Goal: Book appointment/travel/reservation

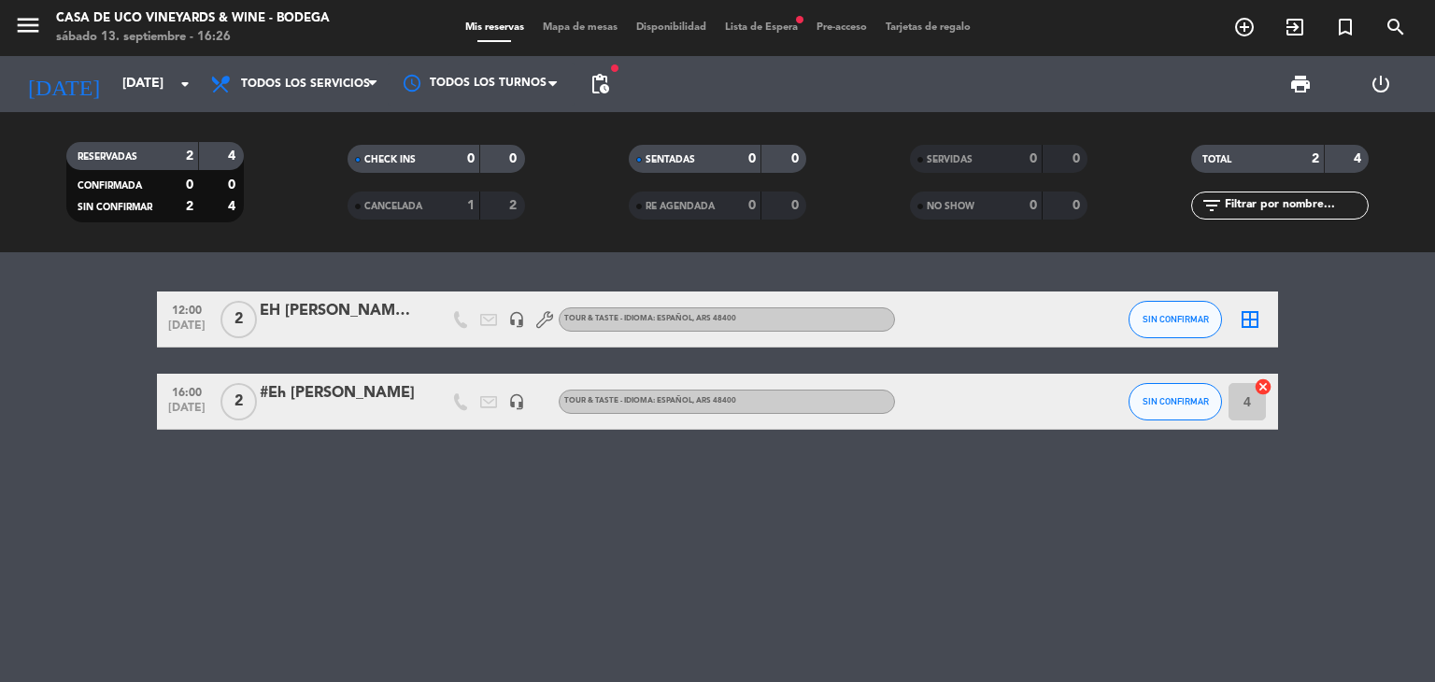
click at [166, 84] on input "[DATE]" at bounding box center [201, 84] width 177 height 34
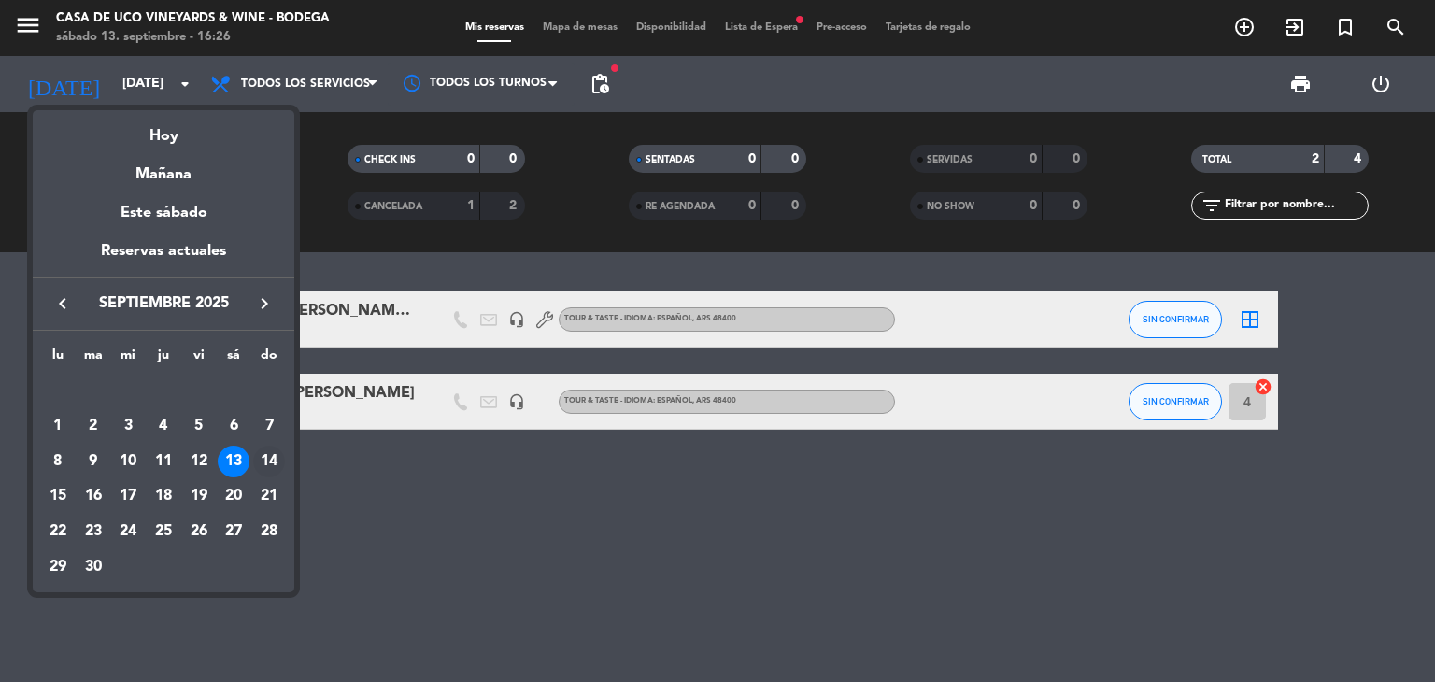
click at [273, 459] on div "14" at bounding box center [269, 461] width 32 height 32
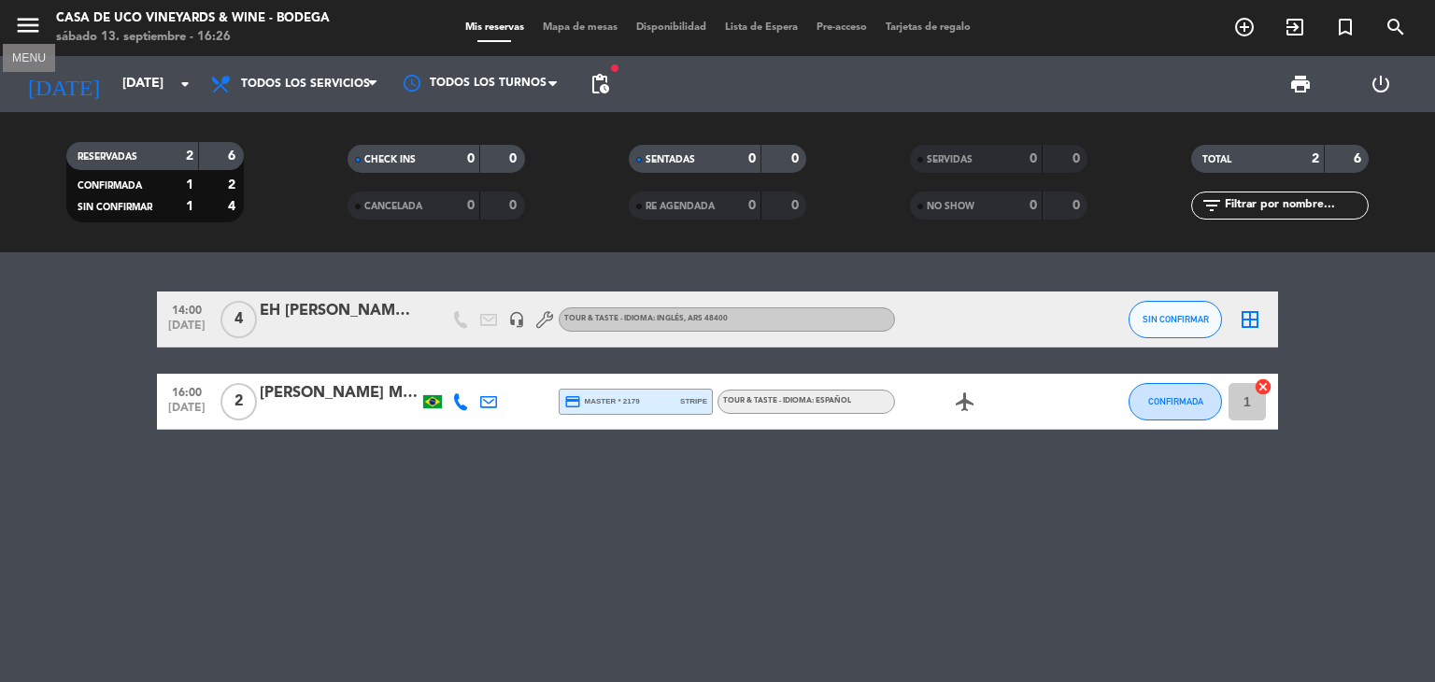
click at [21, 28] on icon "menu" at bounding box center [28, 25] width 28 height 28
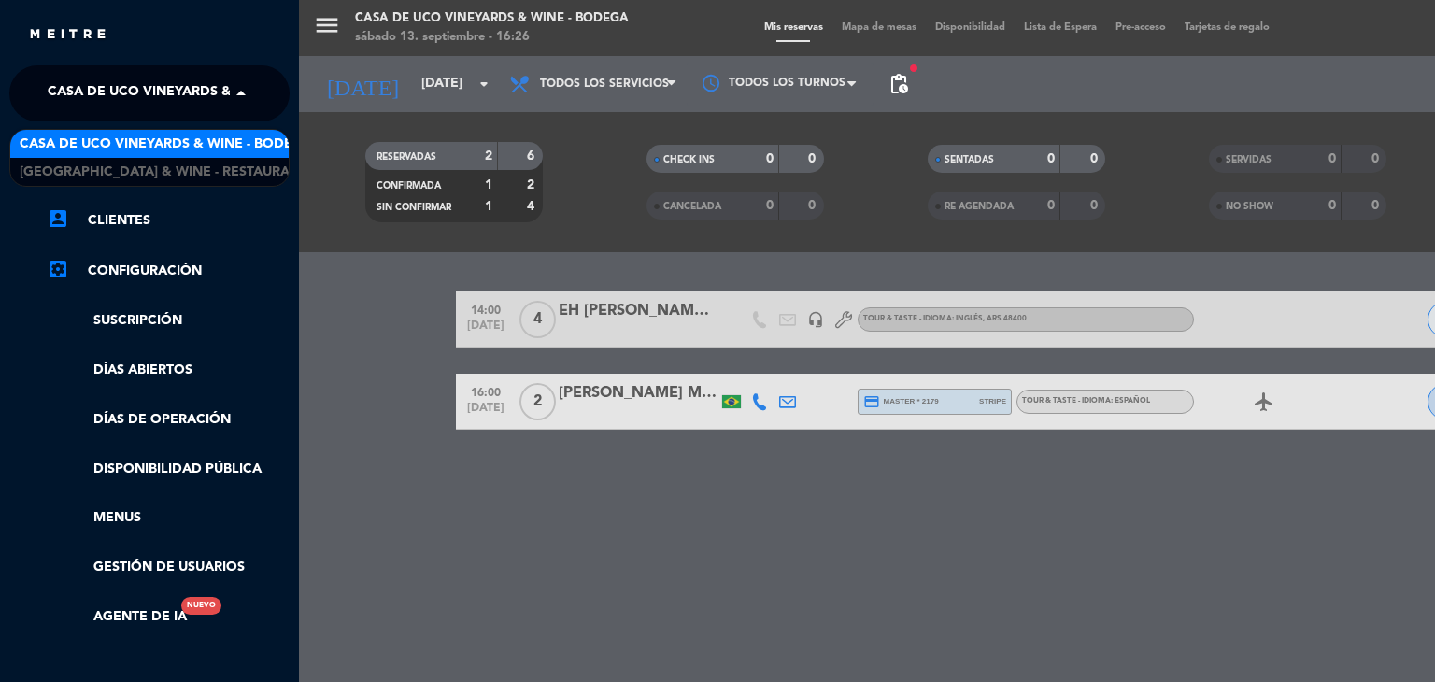
click at [114, 94] on span "Casa de Uco Vineyards & Wine - Bodega" at bounding box center [194, 93] width 292 height 39
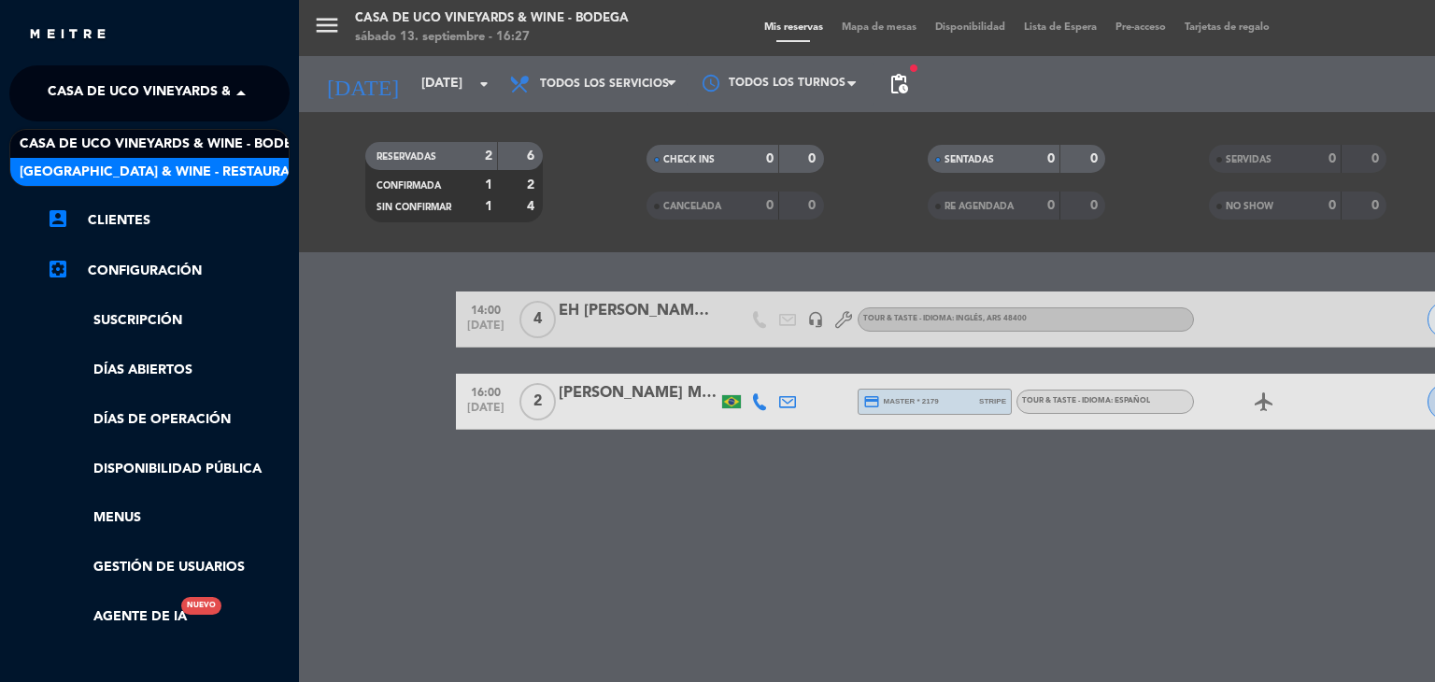
click at [83, 169] on span "[GEOGRAPHIC_DATA] & Wine - Restaurante" at bounding box center [168, 172] width 296 height 21
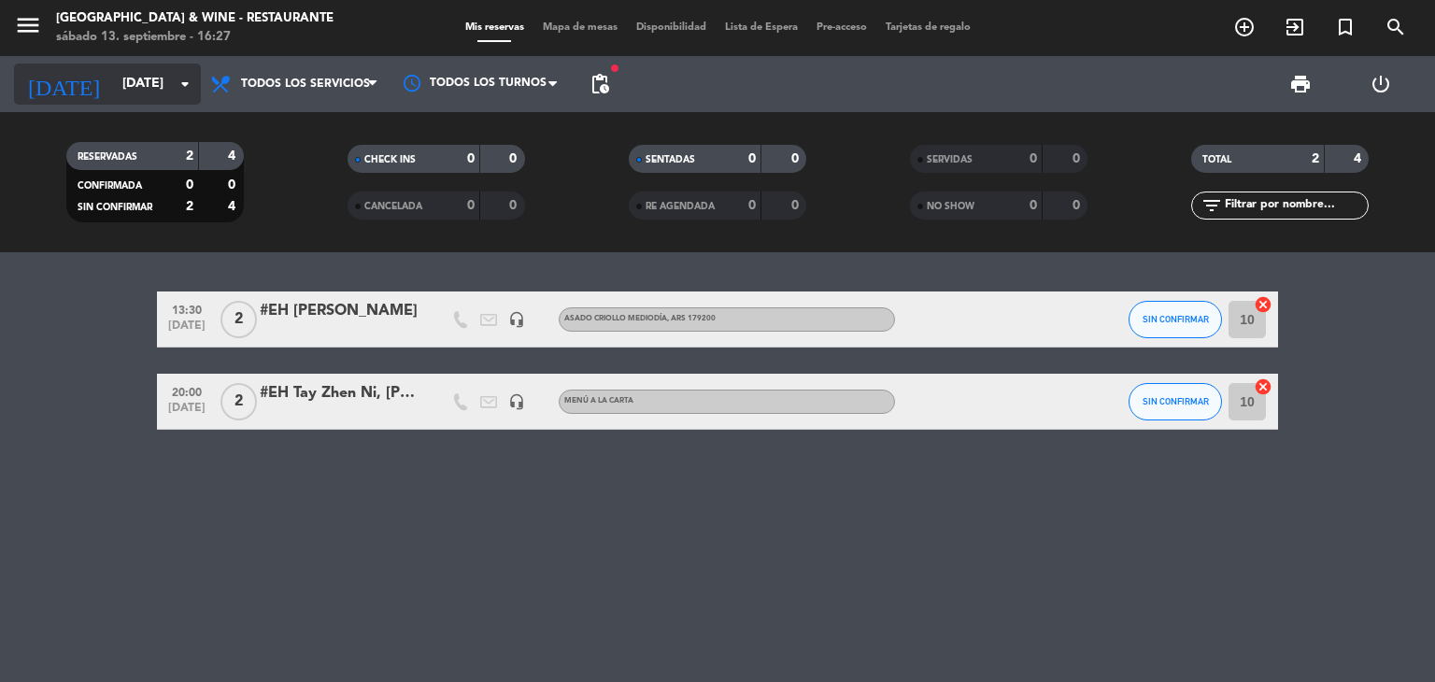
click at [120, 98] on input "[DATE]" at bounding box center [201, 84] width 177 height 34
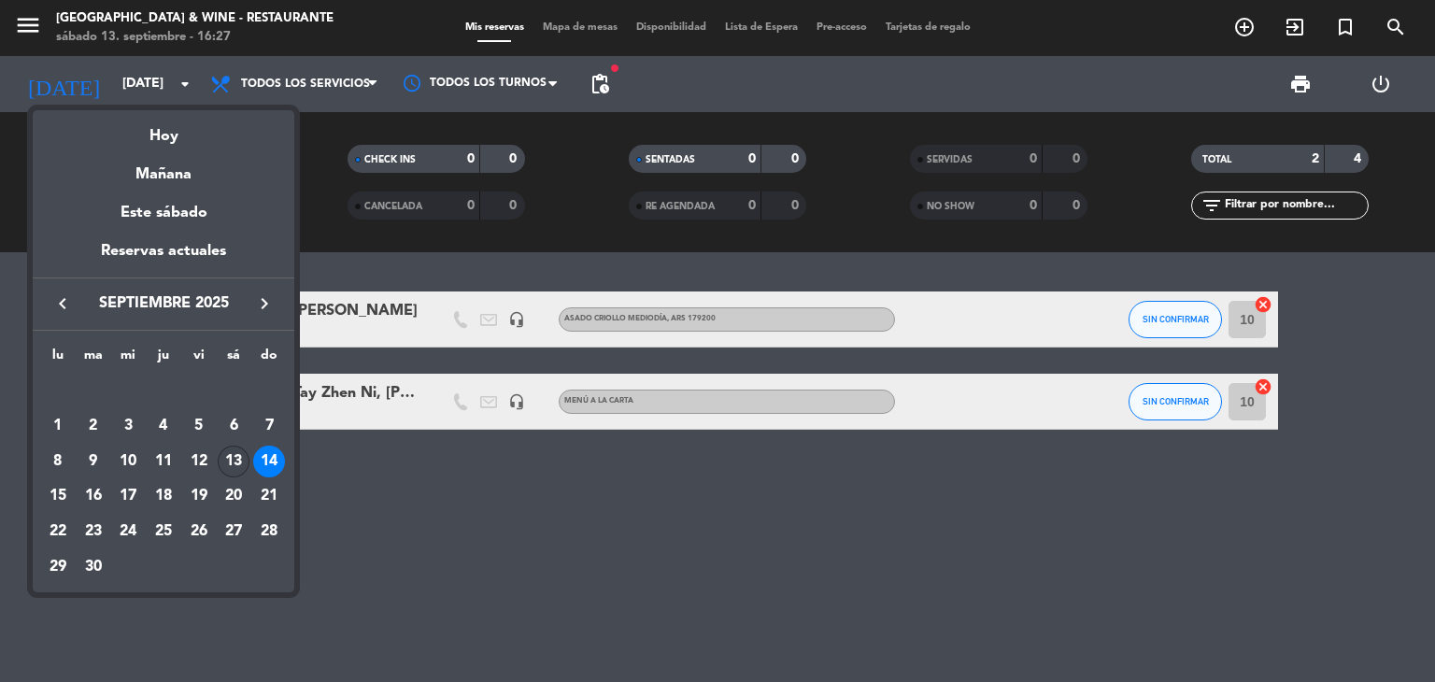
click at [233, 455] on div "13" at bounding box center [234, 461] width 32 height 32
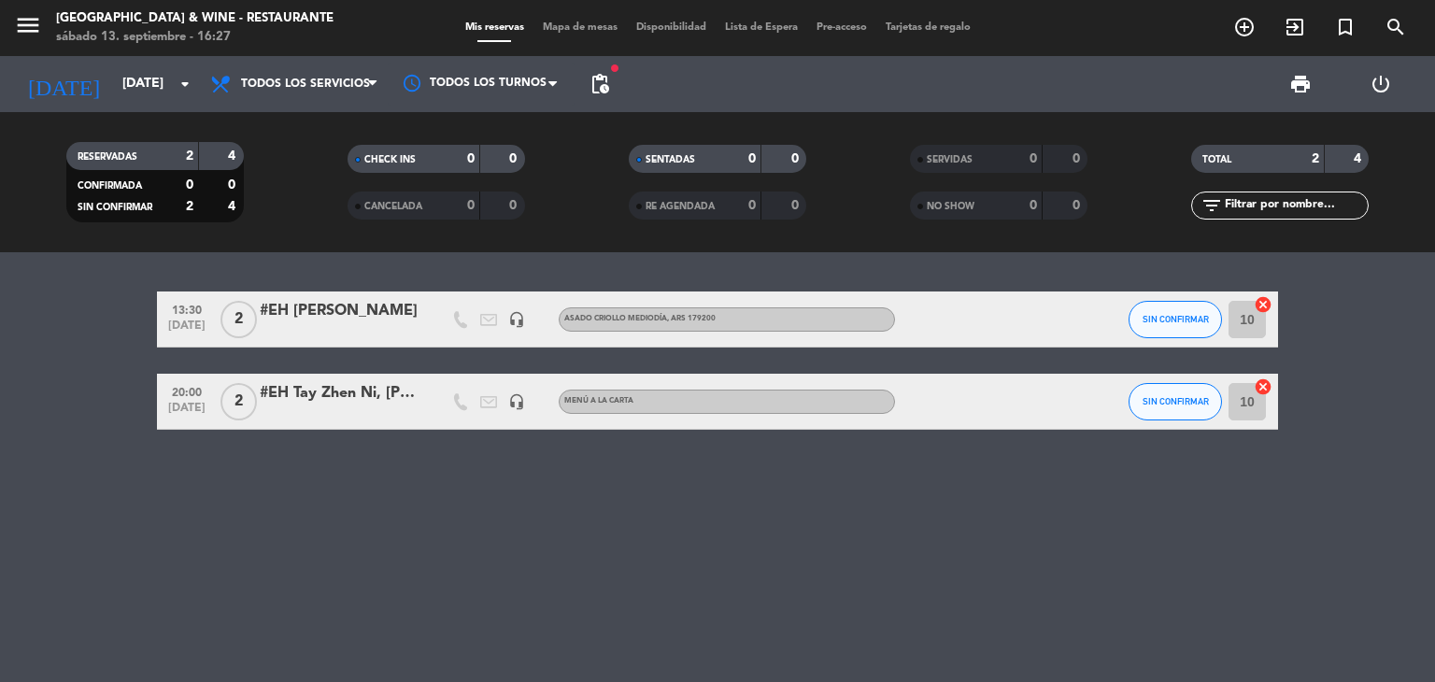
type input "[DATE]"
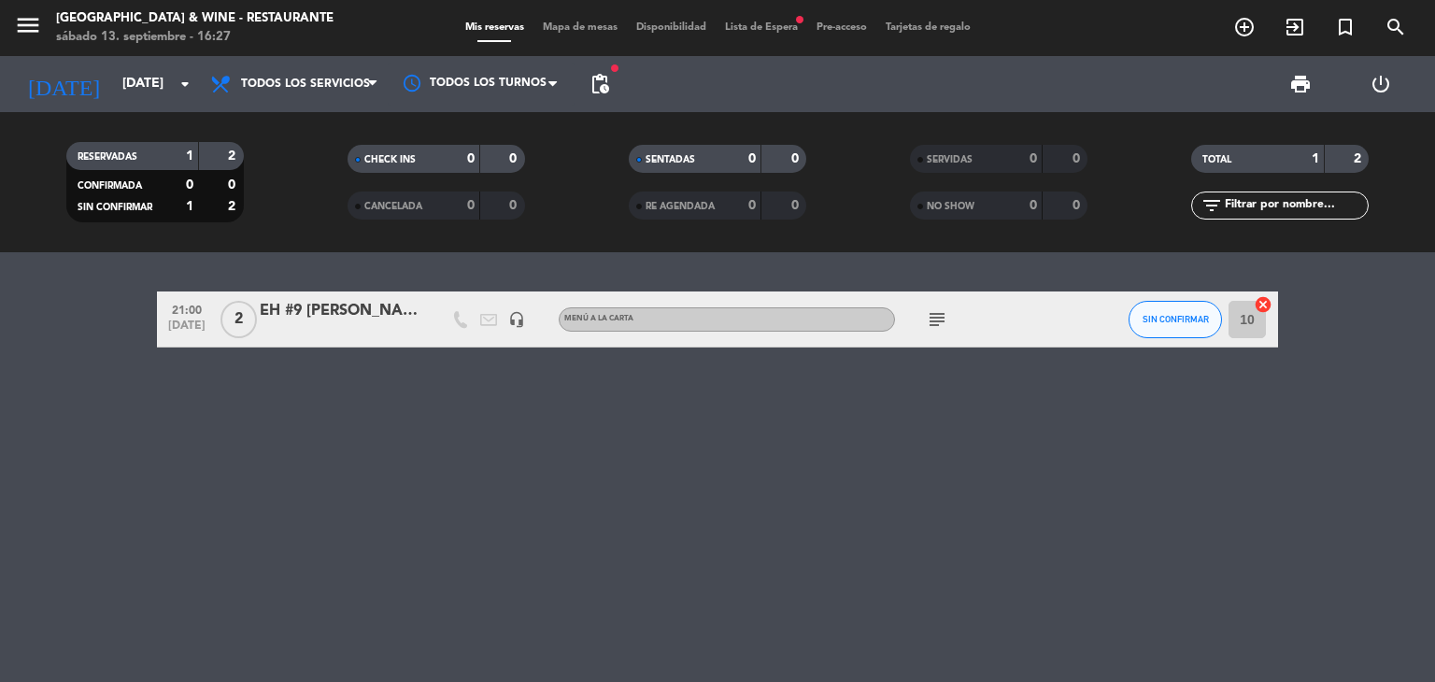
click at [934, 321] on icon "subject" at bounding box center [937, 319] width 22 height 22
click at [620, 270] on div "21:00 [DATE] 2 EH #9 [PERSON_NAME] headset_mic MENÚ A LA CARTA subject con degu…" at bounding box center [717, 467] width 1435 height 430
click at [784, 23] on span "Lista de Espera fiber_manual_record" at bounding box center [761, 27] width 92 height 10
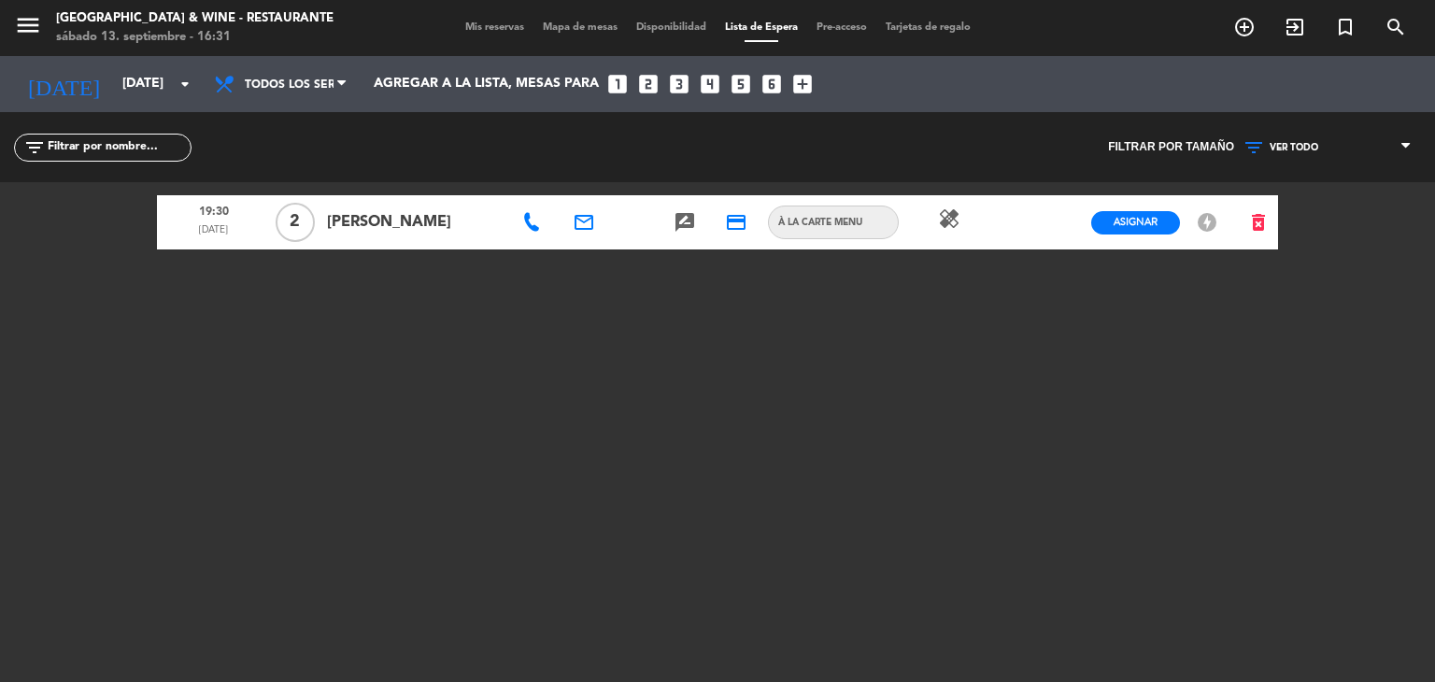
click at [460, 29] on span "Mis reservas" at bounding box center [495, 27] width 78 height 10
